Goal: Find specific page/section: Find specific page/section

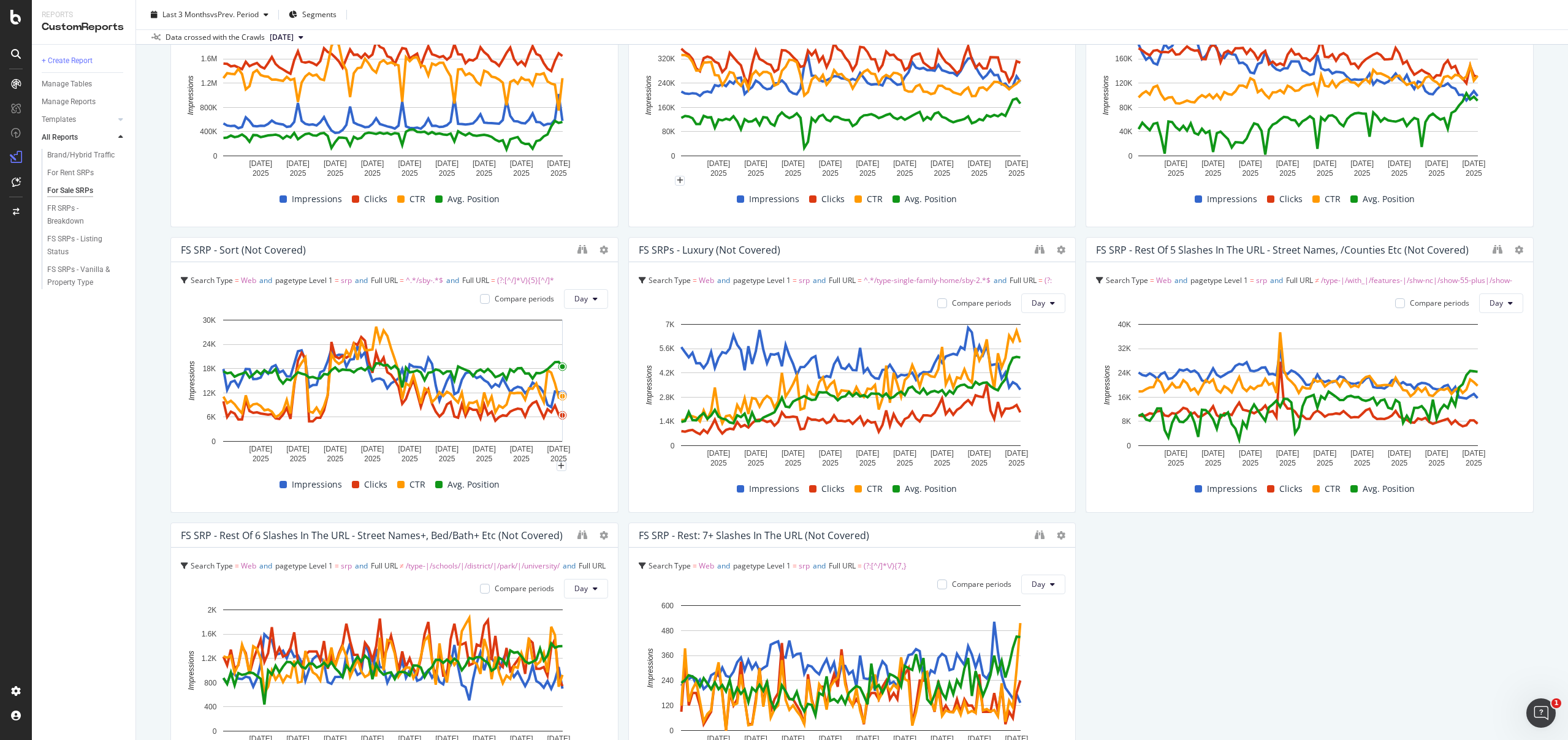
scroll to position [1463, 0]
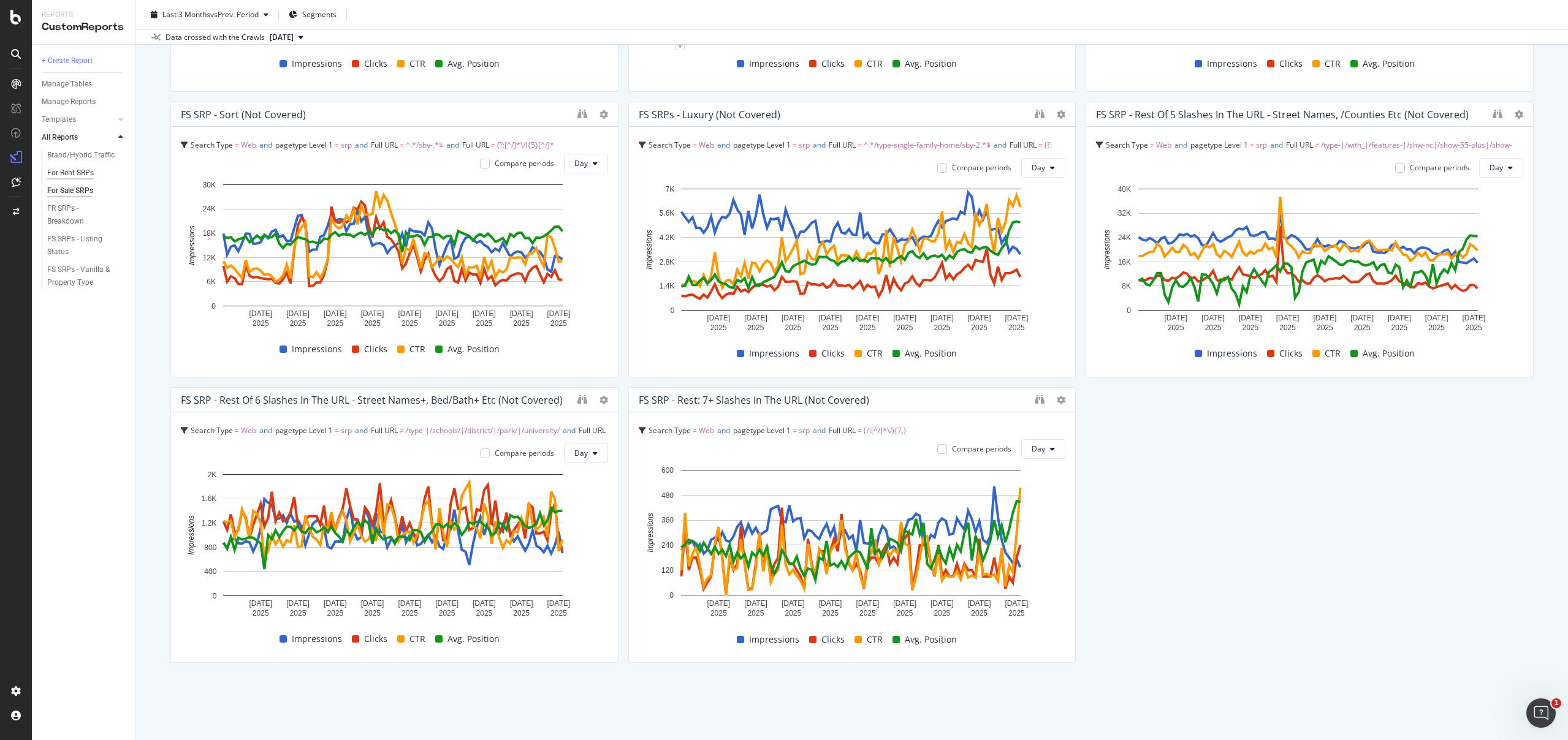
click at [70, 175] on div "For Rent SRPs" at bounding box center [70, 173] width 47 height 13
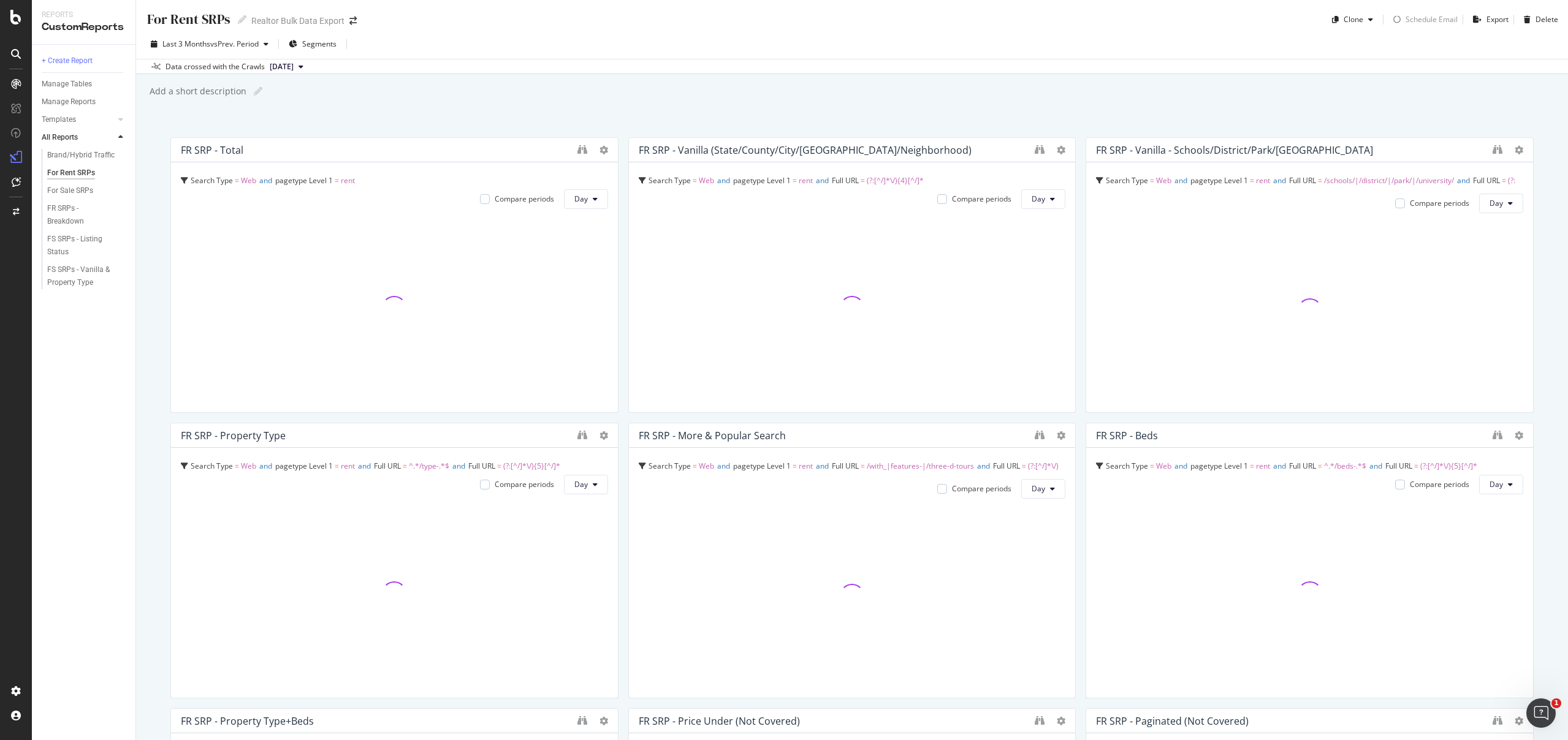
scroll to position [3, 0]
click at [1041, 75] on div "For Rent SRPs For Rent SRPs Realtor Bulk Data Export Clone Schedule Email Expor…" at bounding box center [852, 370] width 1432 height 740
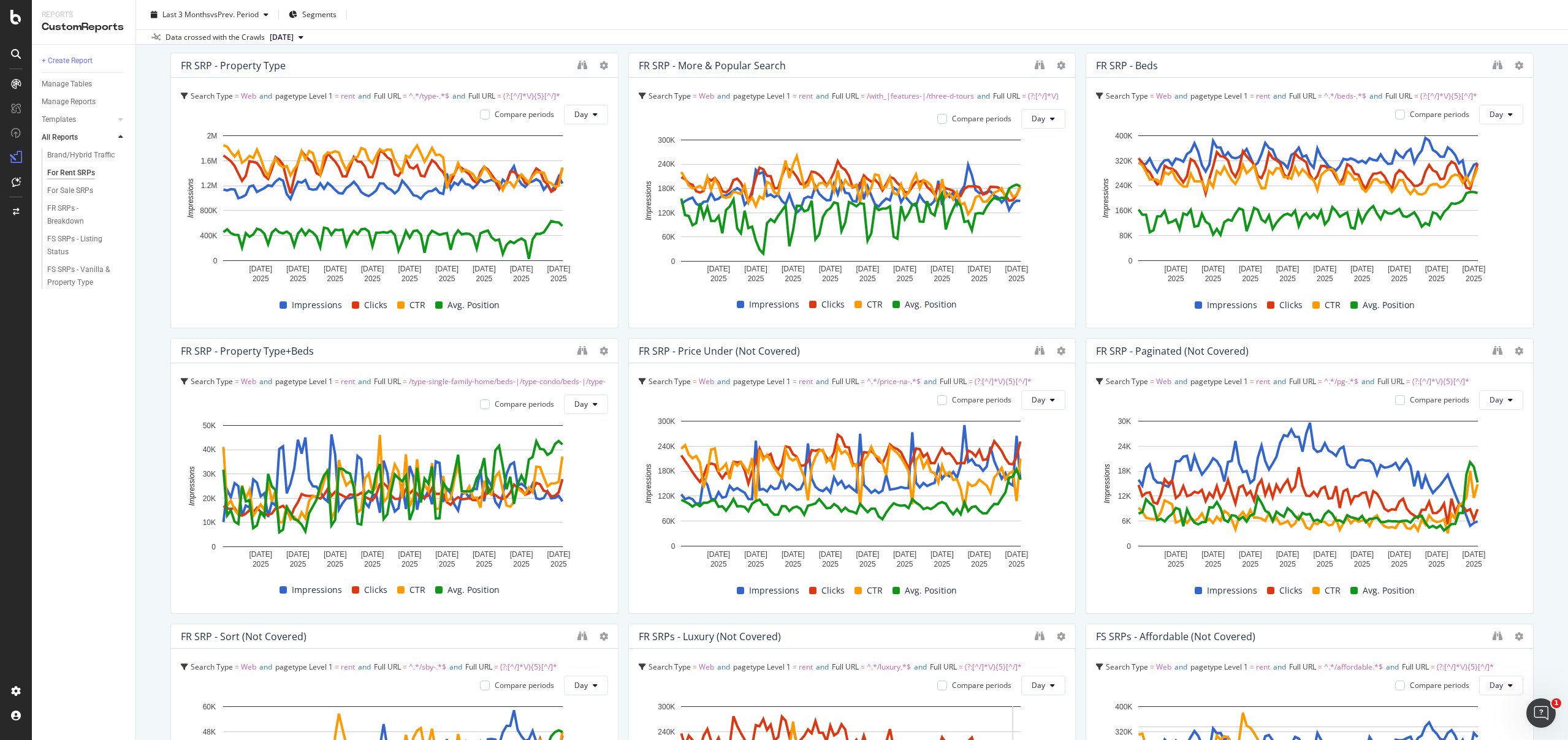
scroll to position [0, 0]
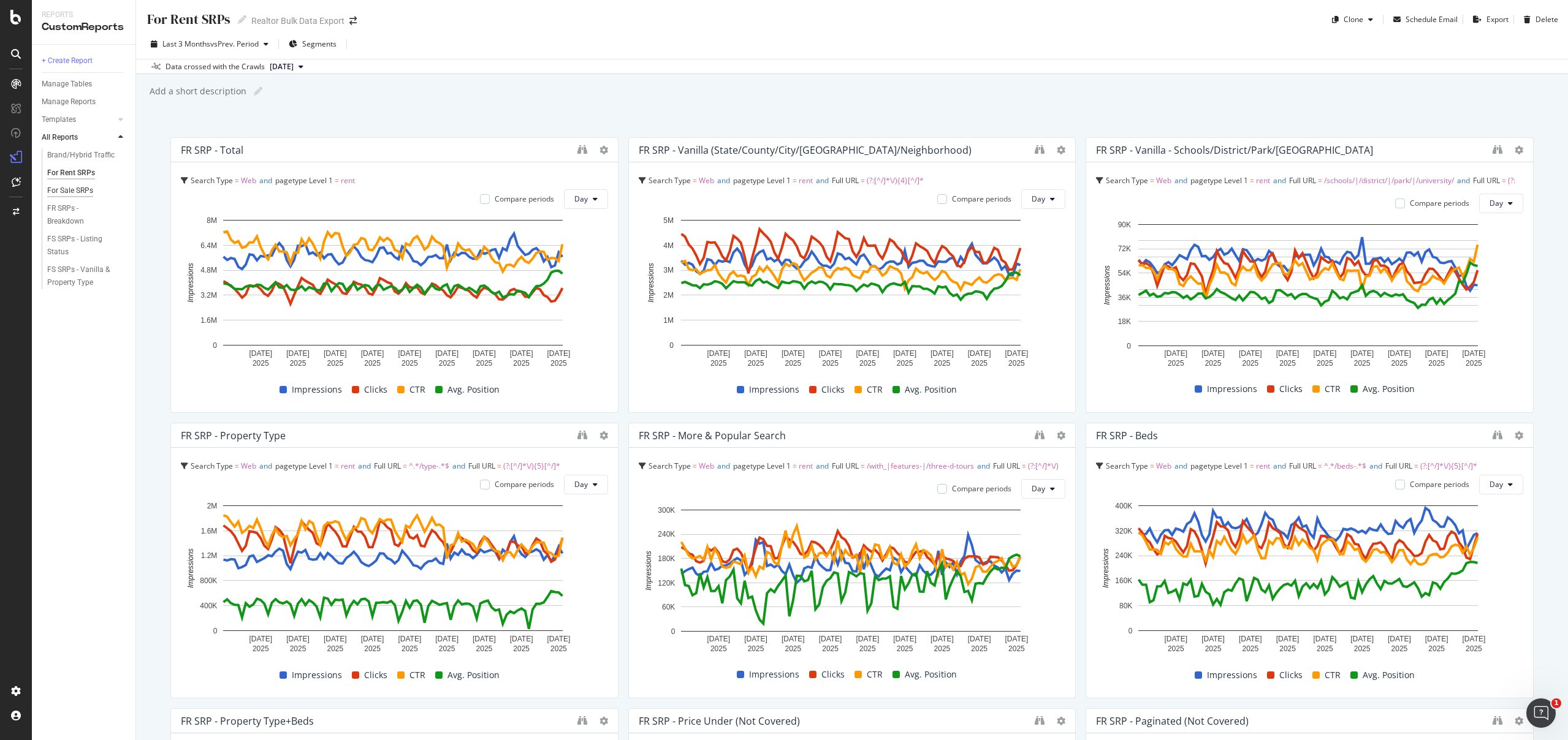
click at [66, 186] on div "For Sale SRPs" at bounding box center [70, 191] width 46 height 13
